Goal: Navigation & Orientation: Find specific page/section

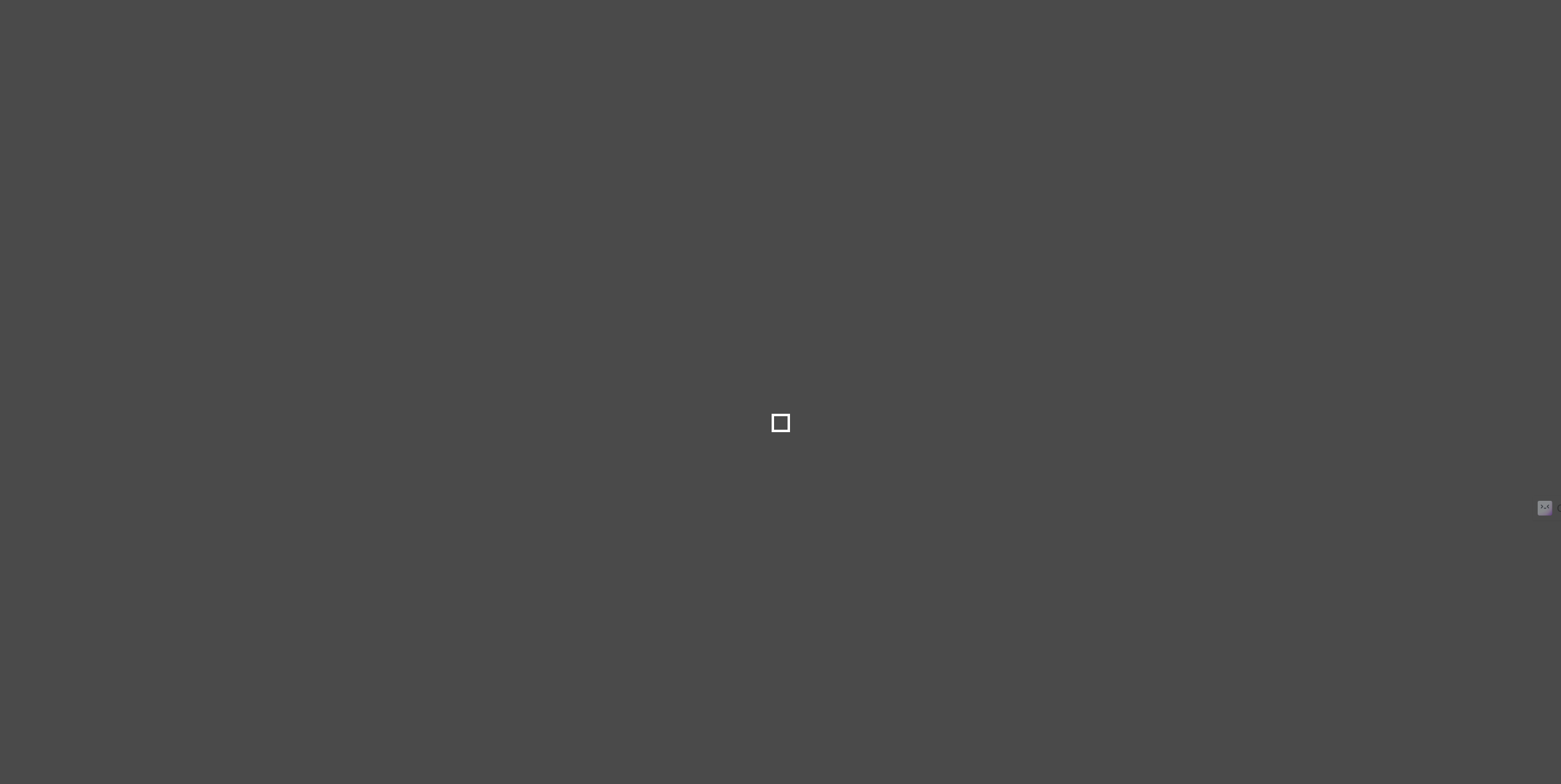
select select
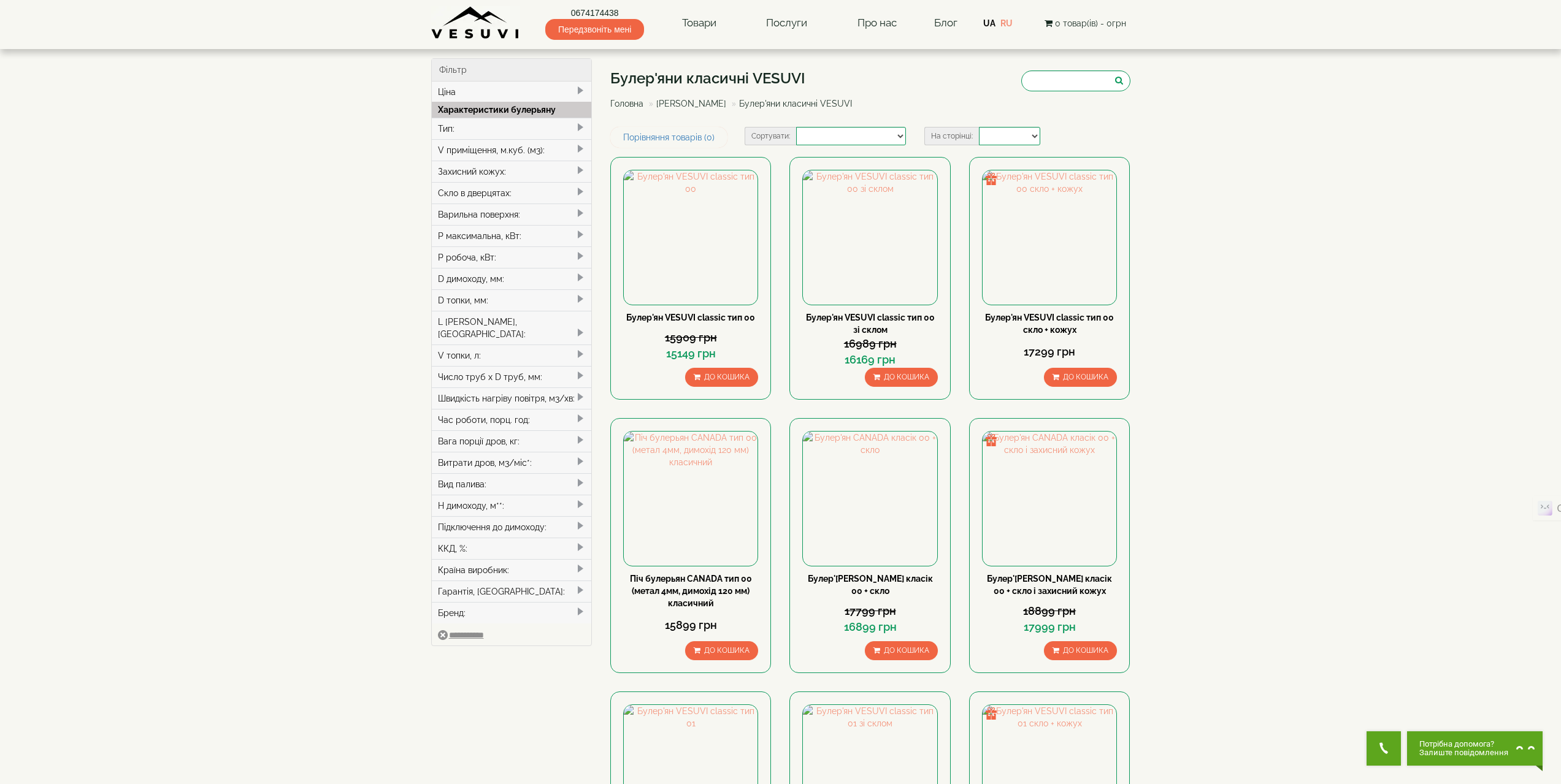
click at [474, 22] on img at bounding box center [475, 23] width 89 height 34
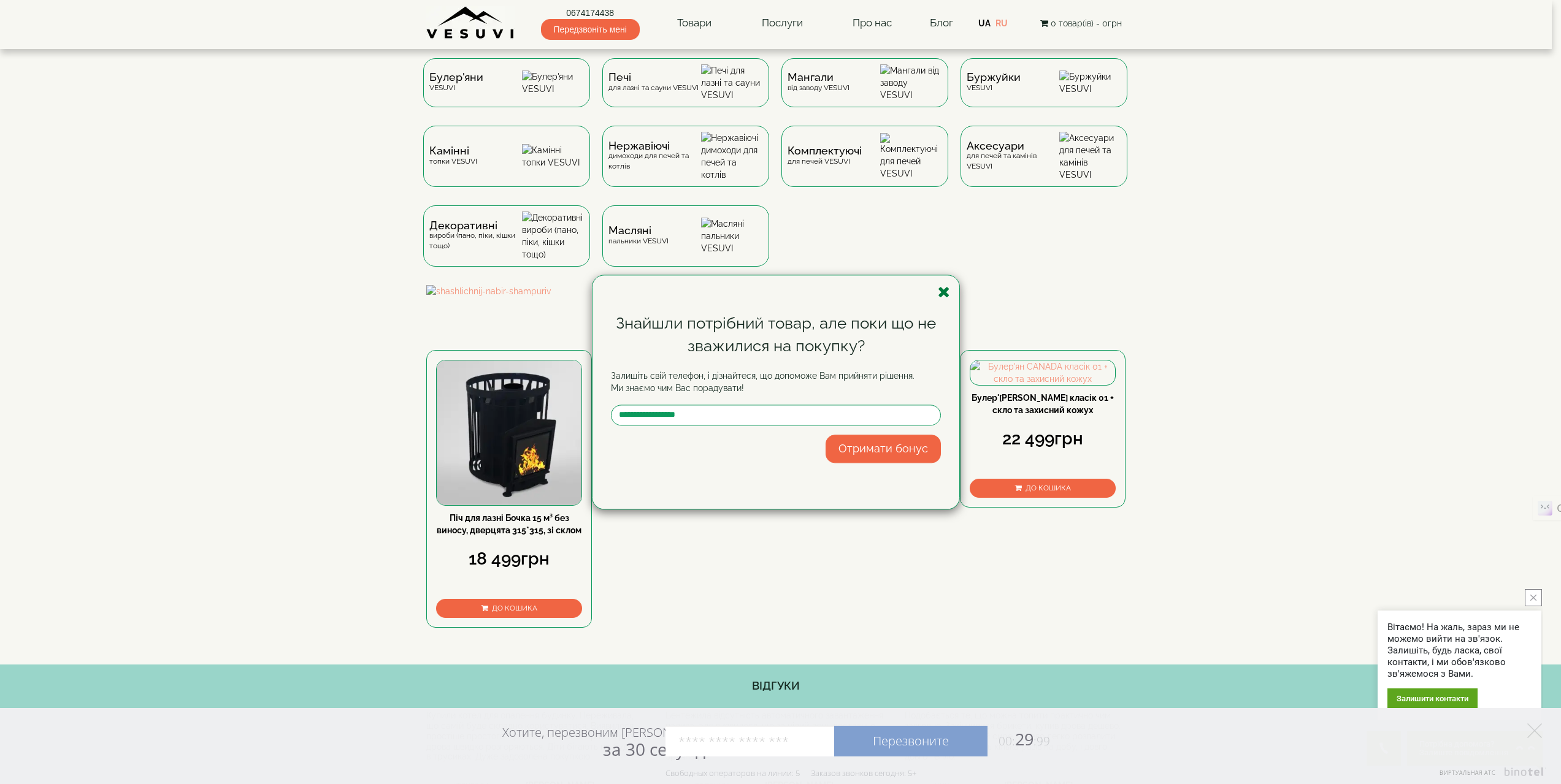
click at [944, 291] on icon "button" at bounding box center [944, 292] width 12 height 15
